Goal: Find contact information: Find contact information

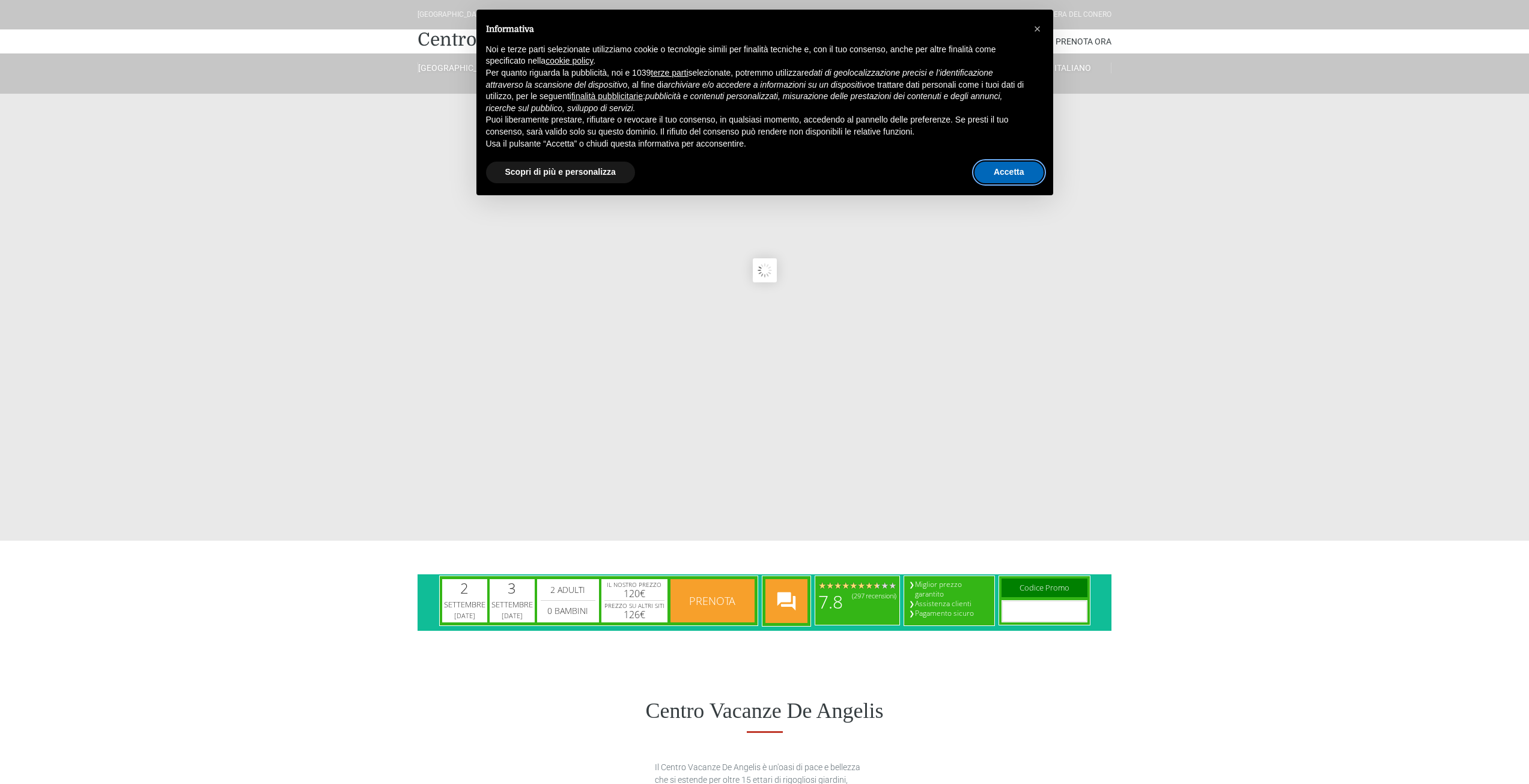
click at [1007, 166] on button "Accetta" at bounding box center [1009, 172] width 69 height 22
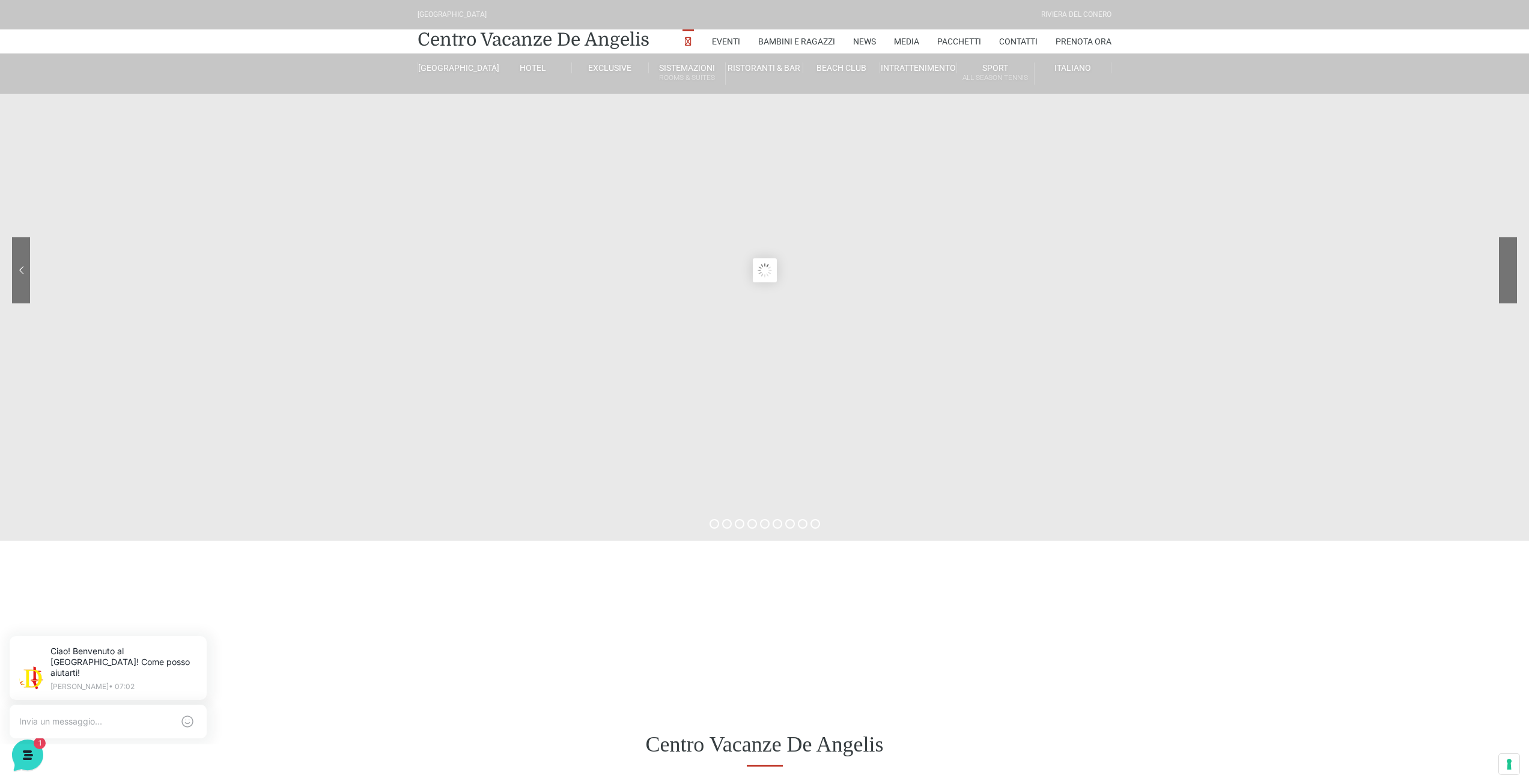
click at [1505, 270] on div at bounding box center [1463, 279] width 109 height 84
click at [1505, 270] on sr7-nav-img-live at bounding box center [1463, 270] width 109 height 66
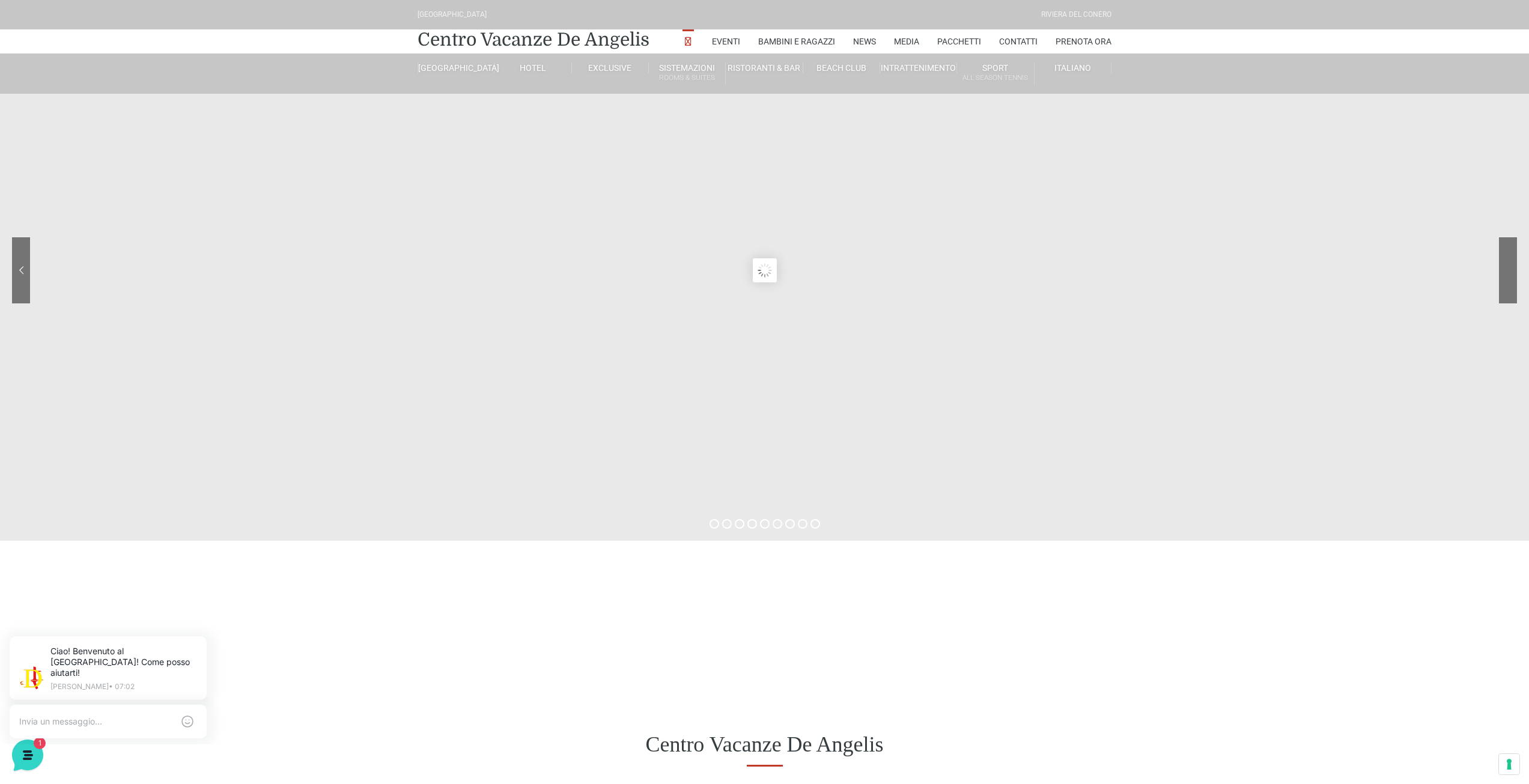
click at [1505, 270] on sr7-nav-img-live at bounding box center [1463, 270] width 109 height 66
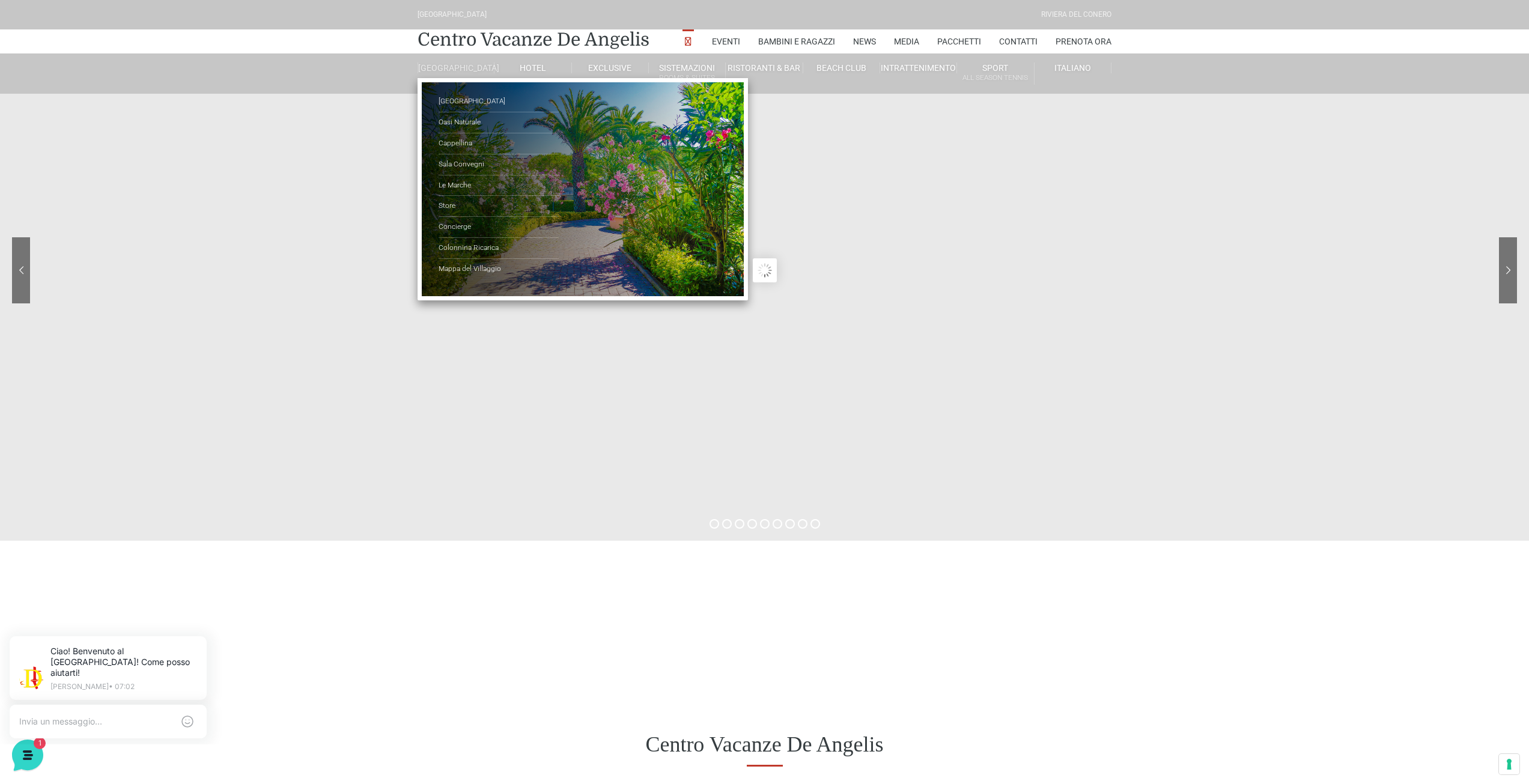
click at [461, 68] on link "[GEOGRAPHIC_DATA]" at bounding box center [456, 67] width 77 height 10
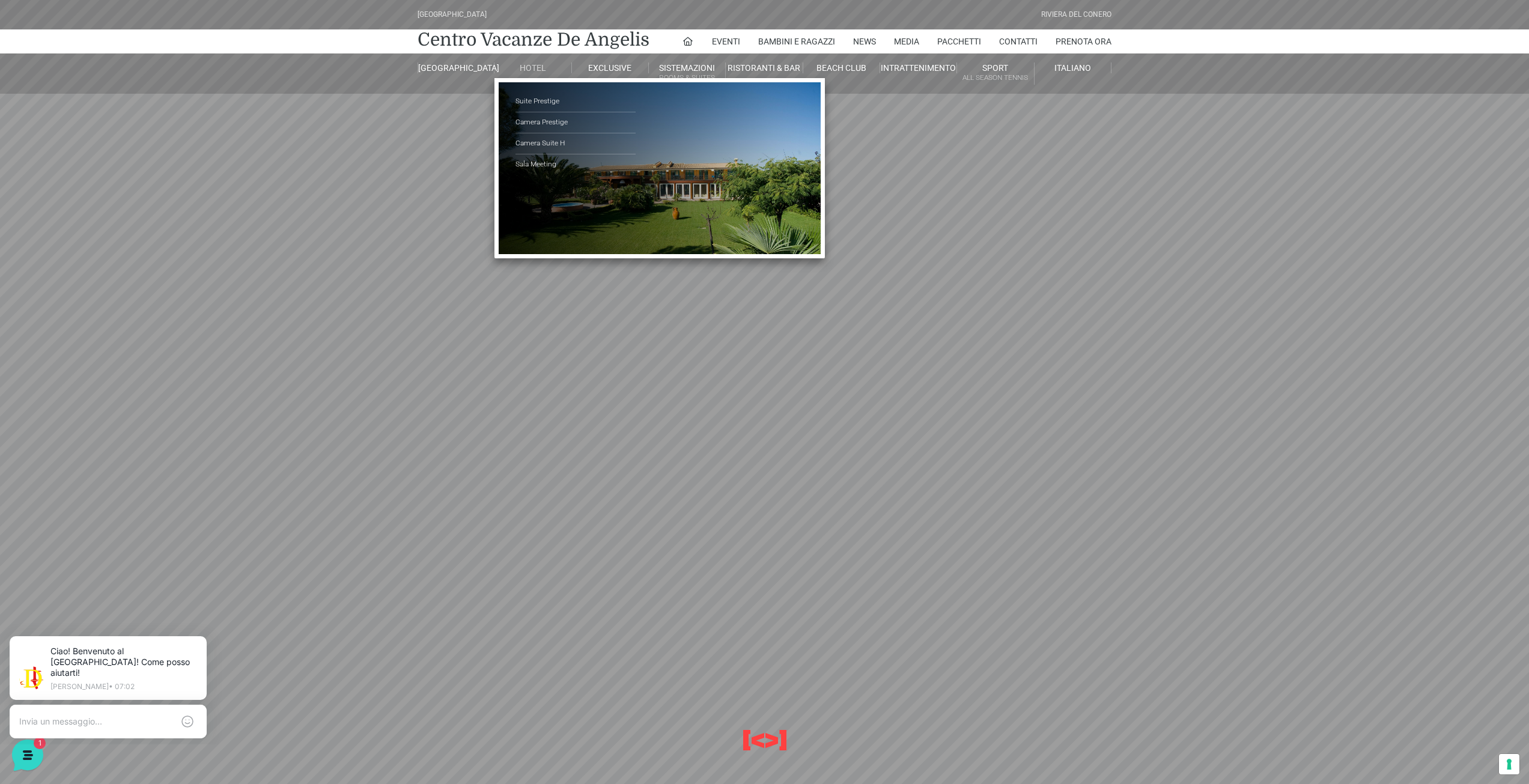
click at [539, 67] on link "Hotel" at bounding box center [533, 67] width 77 height 10
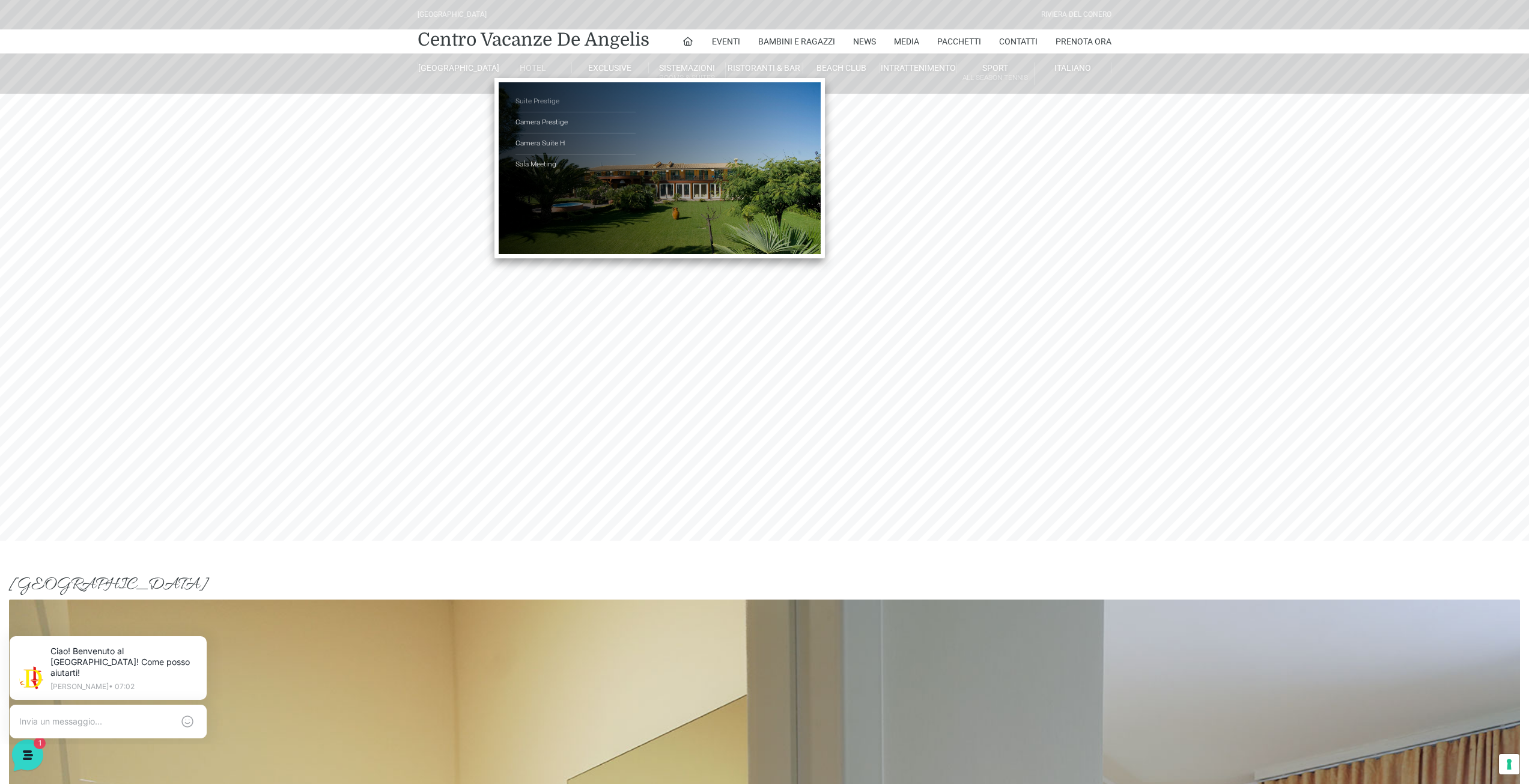
click at [556, 102] on link "Suite Prestige" at bounding box center [575, 102] width 120 height 21
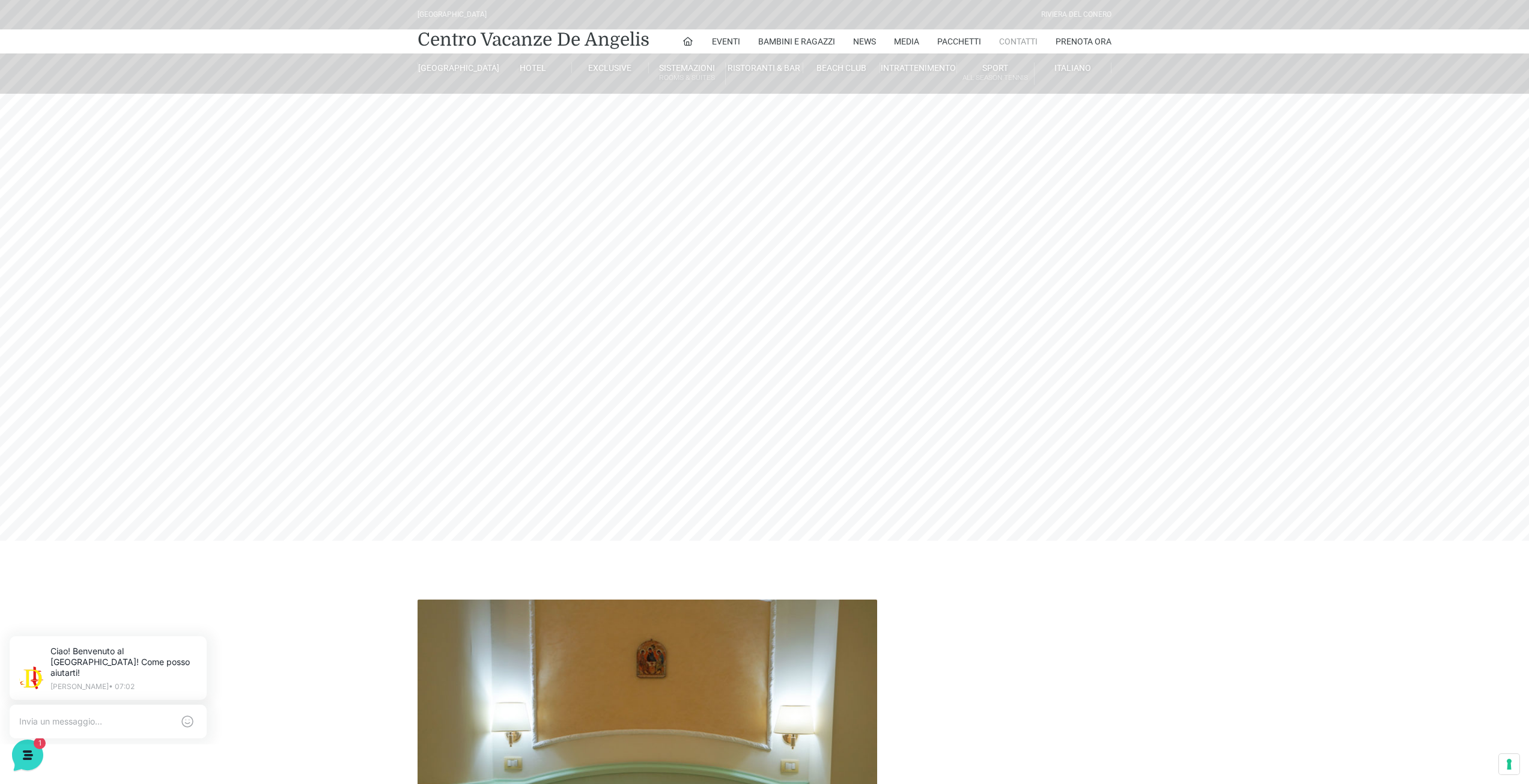
click at [1028, 41] on link "Contatti" at bounding box center [1019, 41] width 39 height 24
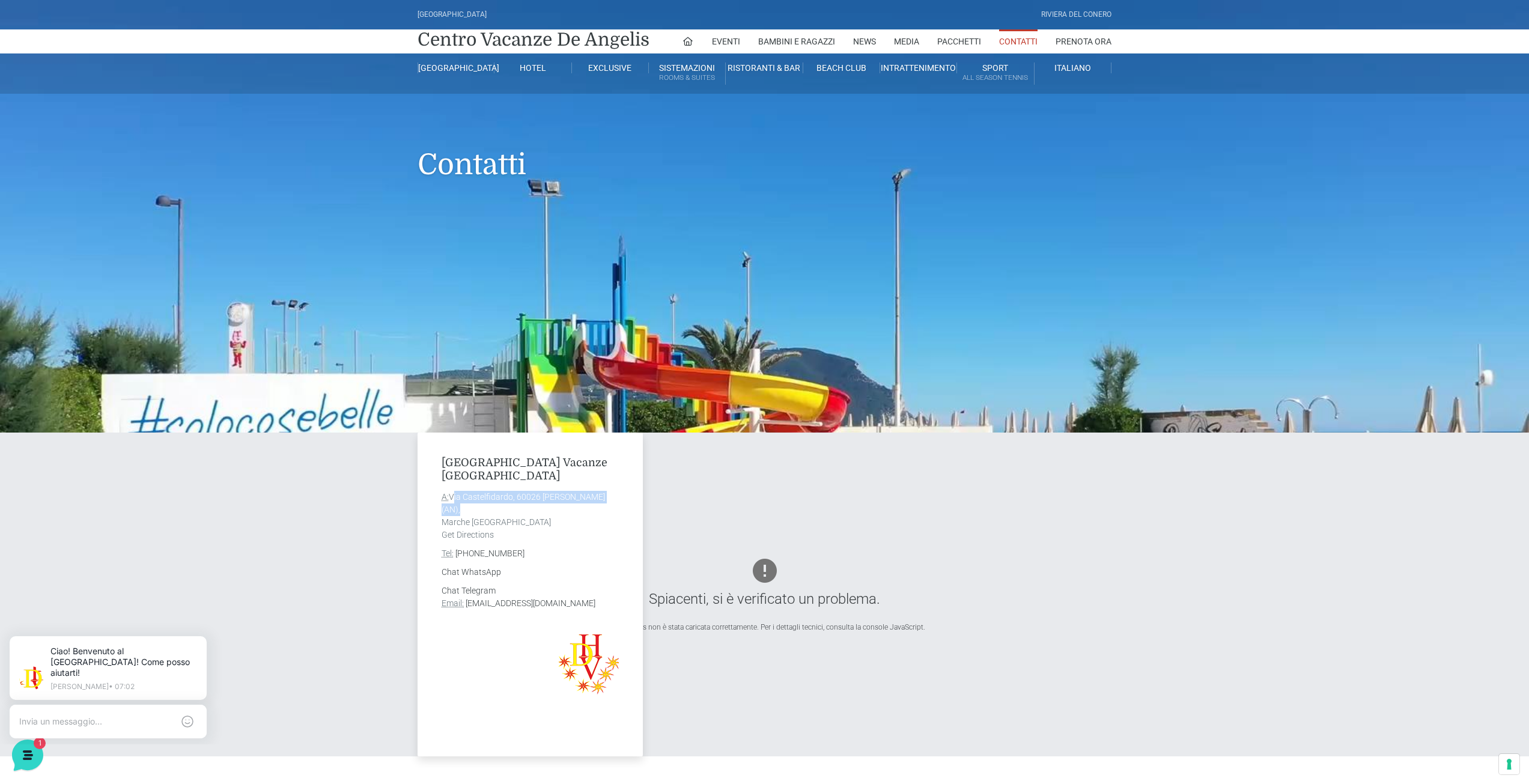
drag, startPoint x: 452, startPoint y: 495, endPoint x: 620, endPoint y: 494, distance: 168.0
click at [620, 494] on div "[GEOGRAPHIC_DATA] Vacanze De Angelis A: [STREET_ADDRESS][PERSON_NAME] Get Direc…" at bounding box center [530, 594] width 225 height 324
copy address "Via Castelfidardo, 60026 [PERSON_NAME]"
